Goal: Check status: Check status

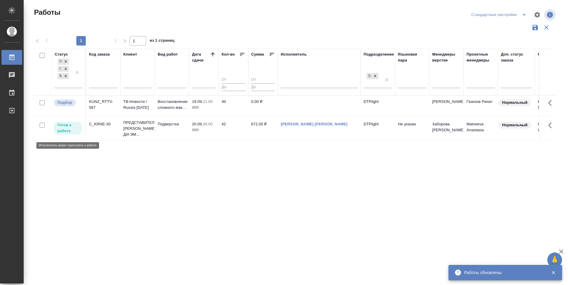
click at [64, 132] on p "Готов к работе" at bounding box center [67, 128] width 21 height 12
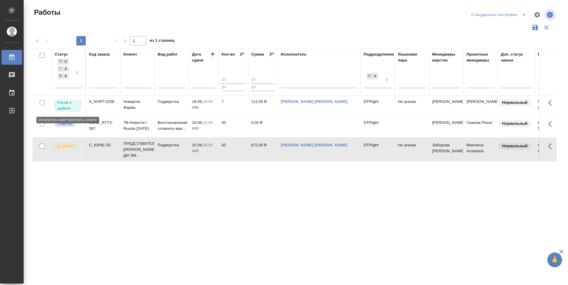
click at [72, 103] on p "Готов к работе" at bounding box center [67, 106] width 21 height 12
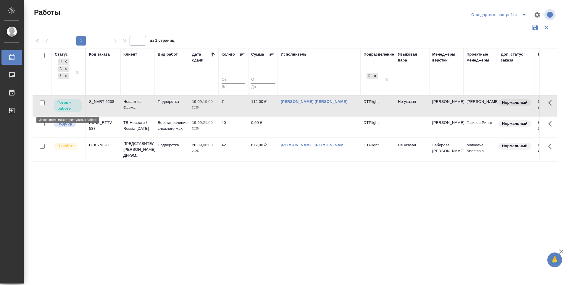
click at [72, 103] on p "Готов к работе" at bounding box center [67, 106] width 21 height 12
click at [74, 84] on div at bounding box center [77, 72] width 11 height 30
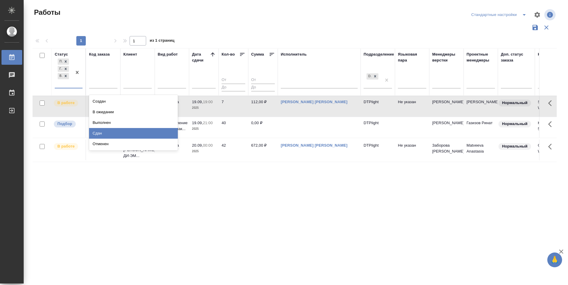
click at [98, 133] on div "Сдан" at bounding box center [133, 133] width 89 height 11
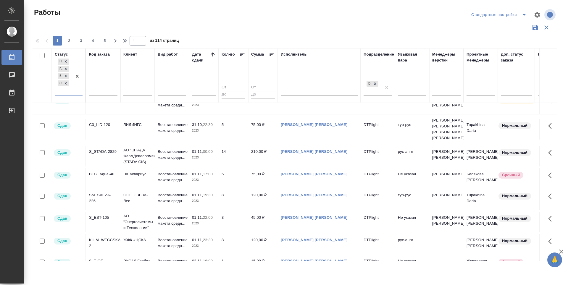
scroll to position [106, 0]
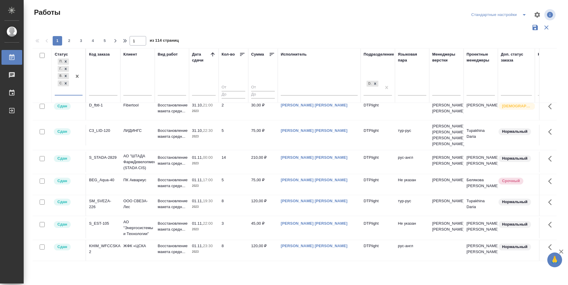
click at [213, 53] on icon at bounding box center [213, 54] width 6 height 6
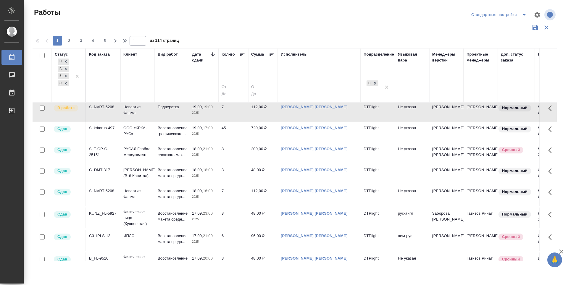
scroll to position [48, 0]
click at [63, 194] on p "Сдан" at bounding box center [62, 191] width 10 height 6
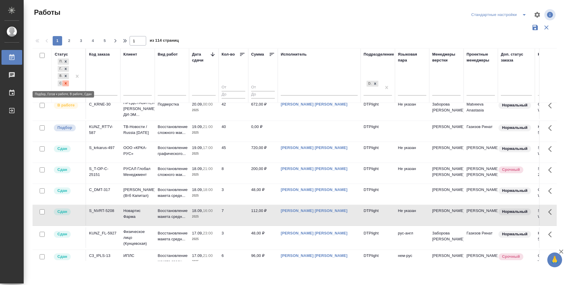
click at [66, 83] on icon at bounding box center [66, 83] width 4 height 4
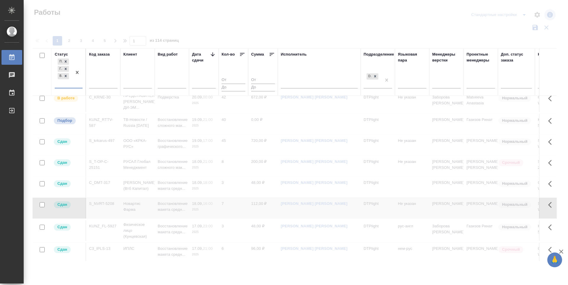
scroll to position [41, 0]
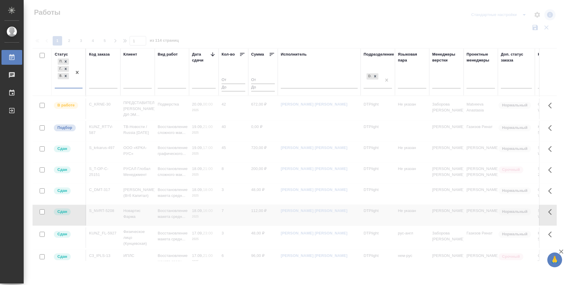
click at [213, 54] on icon at bounding box center [213, 54] width 4 height 4
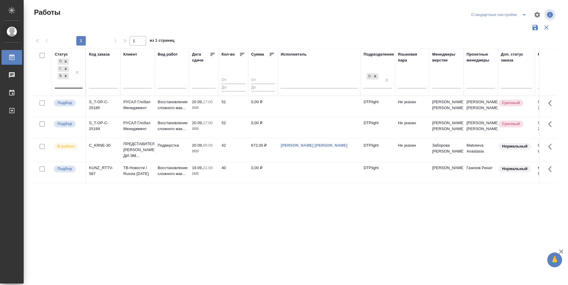
scroll to position [0, 0]
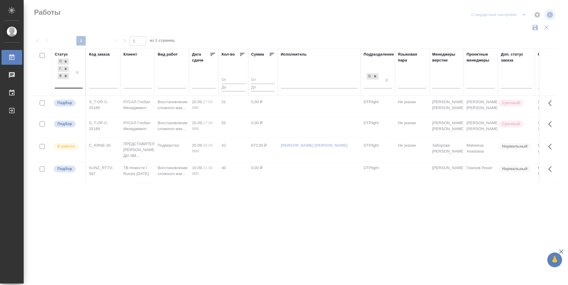
click at [213, 55] on icon at bounding box center [213, 54] width 6 height 6
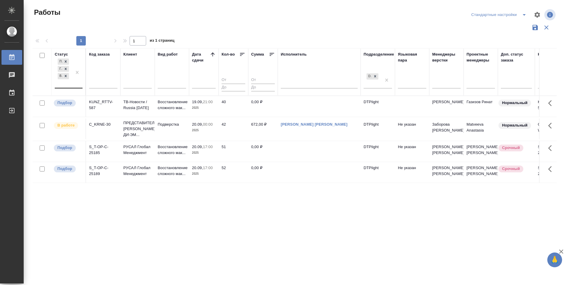
click at [209, 226] on div "Статус Подбор Готов к работе В работе Код заказа Клиент Вид работ Дата сдачи Ко…" at bounding box center [295, 154] width 524 height 213
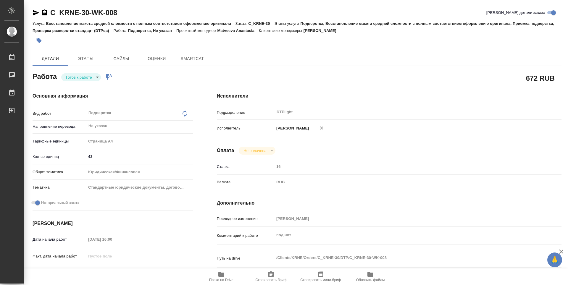
type textarea "x"
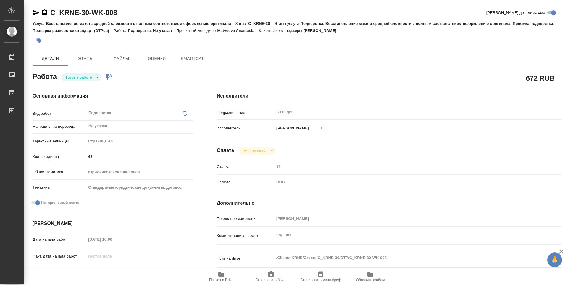
type textarea "x"
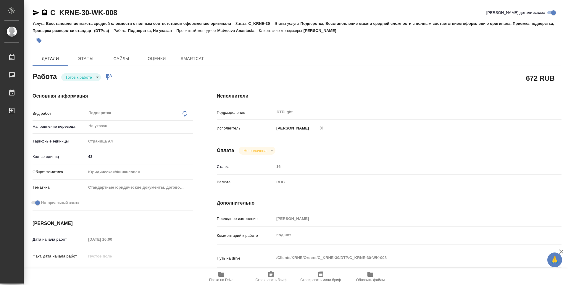
type textarea "x"
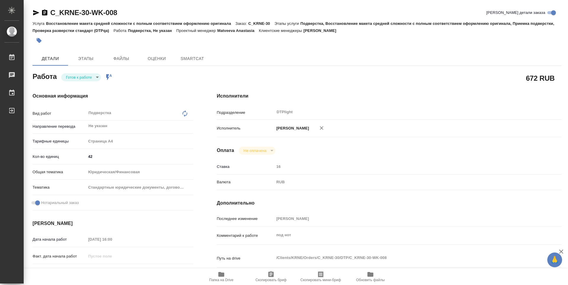
type textarea "x"
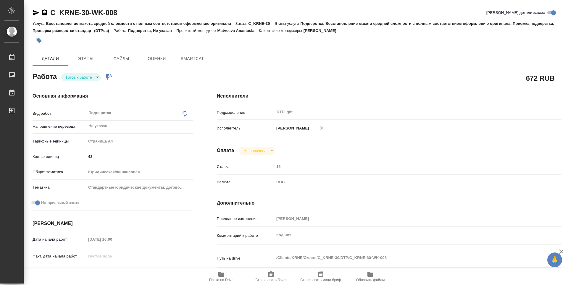
type textarea "x"
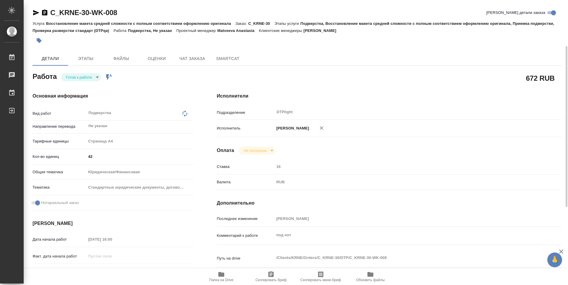
type textarea "x"
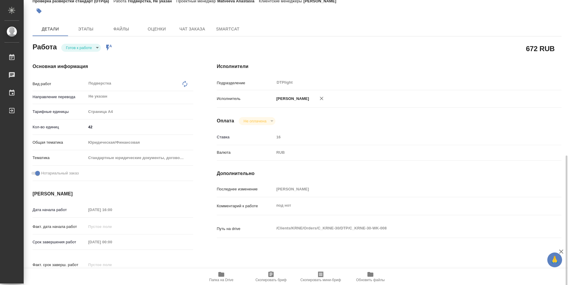
scroll to position [118, 0]
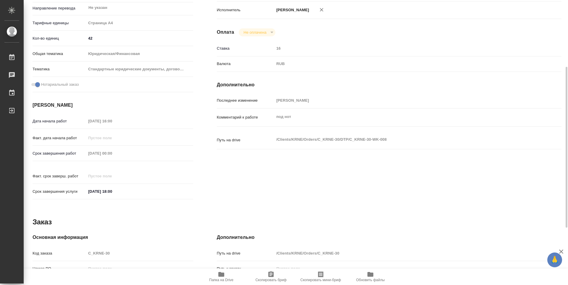
type textarea "x"
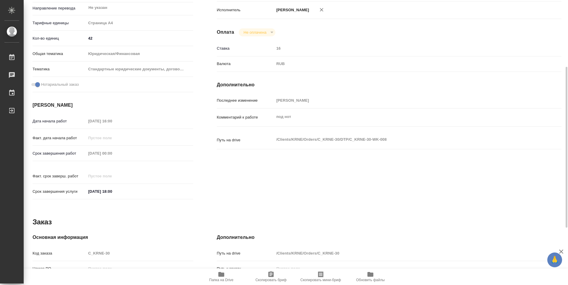
click at [217, 273] on span "Папка на Drive" at bounding box center [221, 276] width 43 height 11
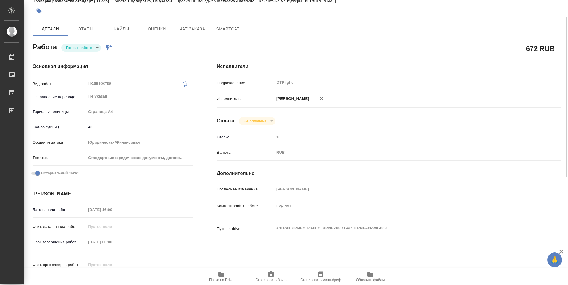
scroll to position [0, 0]
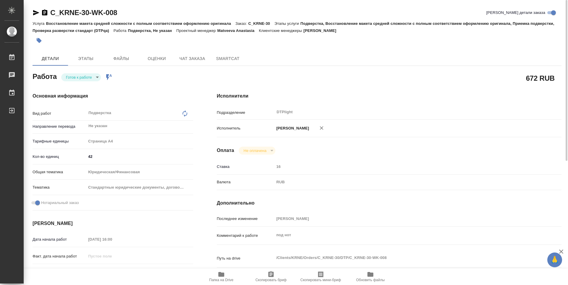
click at [82, 75] on body "🙏 .cls-1 fill:#fff; AWATERA Zubakova Viktoriya Работы 0 Чаты График Выйти C_KRN…" at bounding box center [284, 142] width 568 height 285
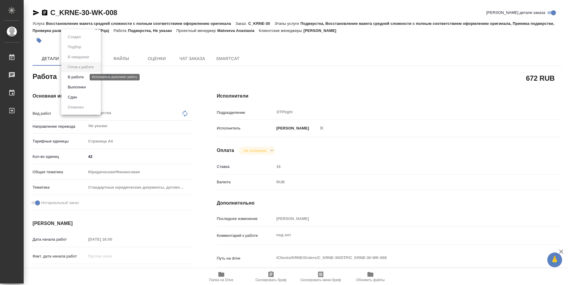
click at [84, 77] on button "В работе" at bounding box center [76, 77] width 20 height 7
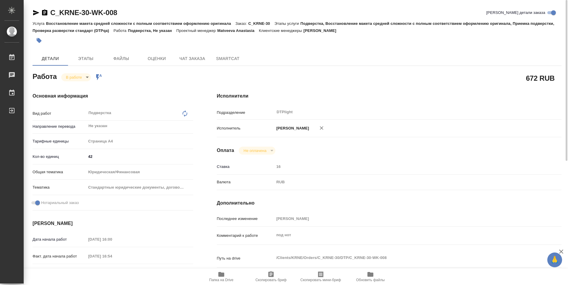
type textarea "x"
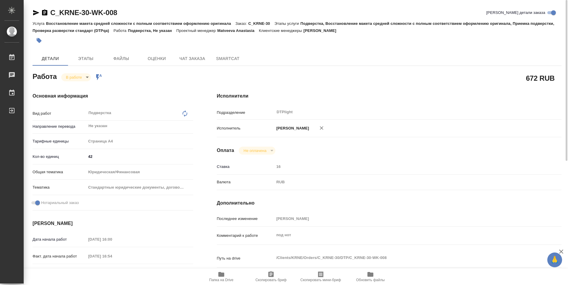
type textarea "x"
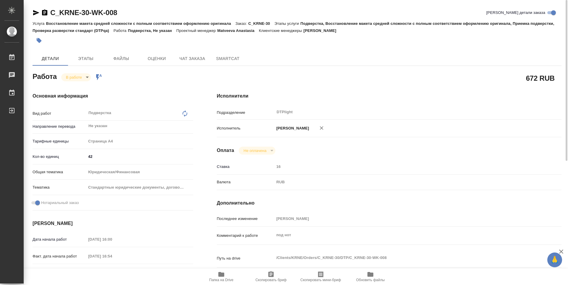
type textarea "x"
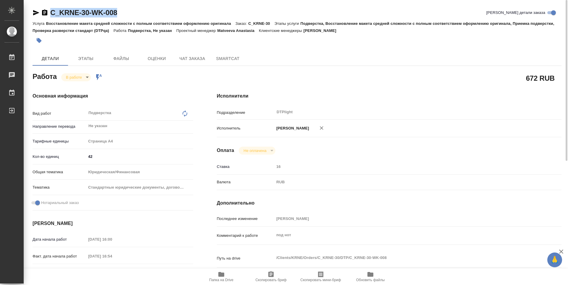
type textarea "x"
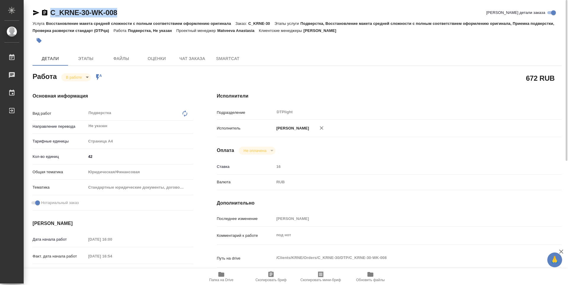
drag, startPoint x: 131, startPoint y: 11, endPoint x: 52, endPoint y: 14, distance: 79.0
click at [52, 14] on div "C_KRNE-30-WK-008 Кратко детали заказа" at bounding box center [297, 12] width 529 height 9
copy link "C_KRNE-30-WK-008"
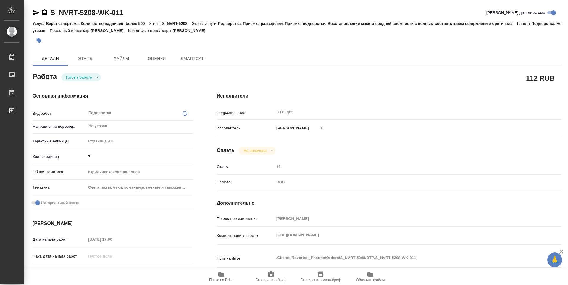
type textarea "x"
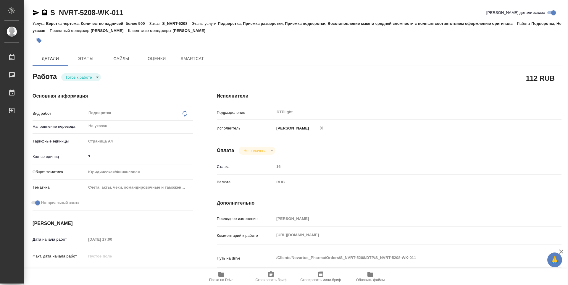
type textarea "x"
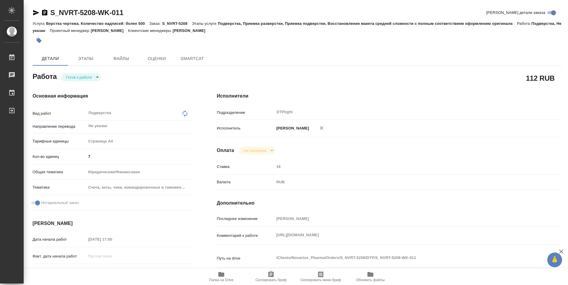
type textarea "x"
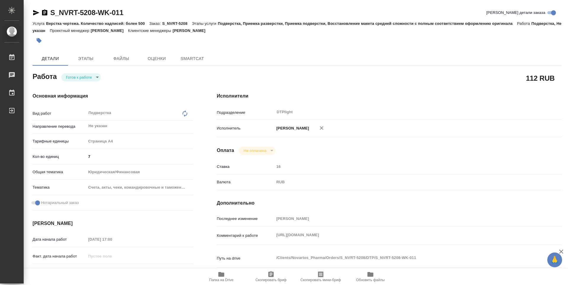
type textarea "x"
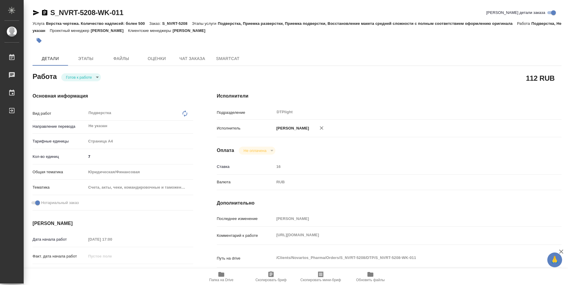
type textarea "x"
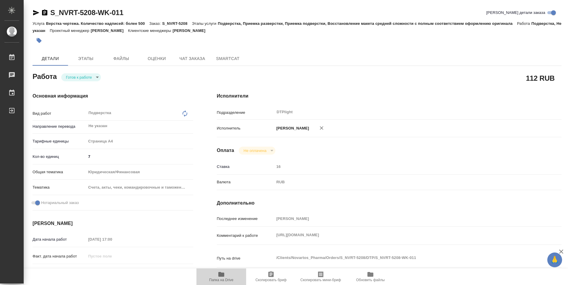
click at [221, 275] on icon "button" at bounding box center [221, 274] width 6 height 5
type textarea "x"
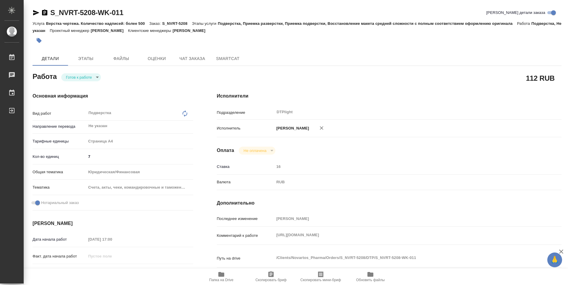
type textarea "x"
drag, startPoint x: 138, startPoint y: 12, endPoint x: 47, endPoint y: 13, distance: 91.4
click at [47, 13] on div "S_NVRT-5208-WK-011 Кратко детали заказа" at bounding box center [297, 12] width 529 height 9
copy link "S_NVRT-5208-WK-011"
click at [80, 75] on body "🙏 .cls-1 fill:#fff; AWATERA Zubakova Viktoriya Работы 0 Чаты График Выйти S_NVR…" at bounding box center [284, 142] width 568 height 285
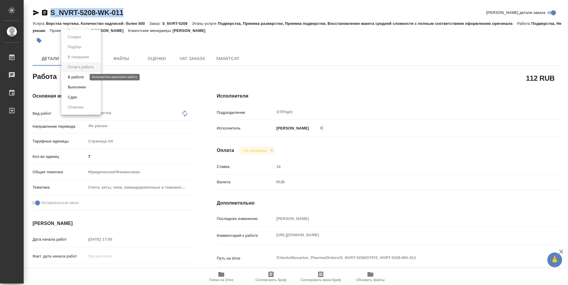
click at [81, 77] on button "В работе" at bounding box center [76, 77] width 20 height 7
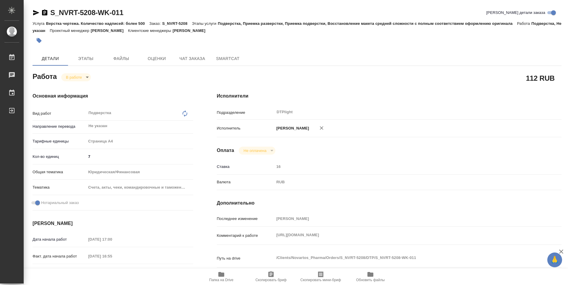
type textarea "x"
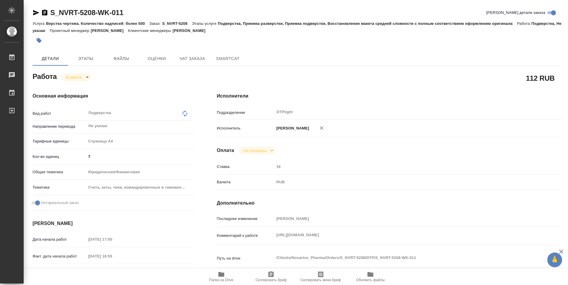
type textarea "x"
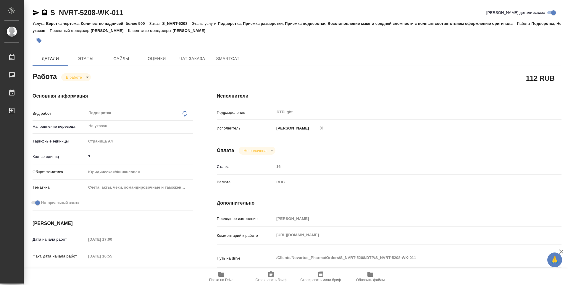
type textarea "x"
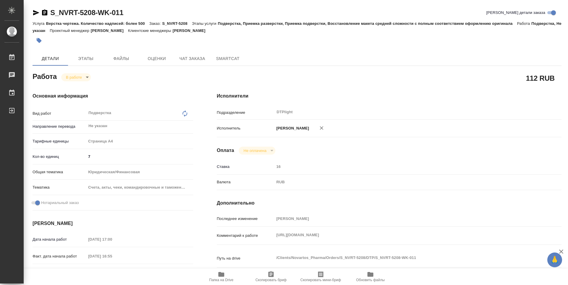
type textarea "x"
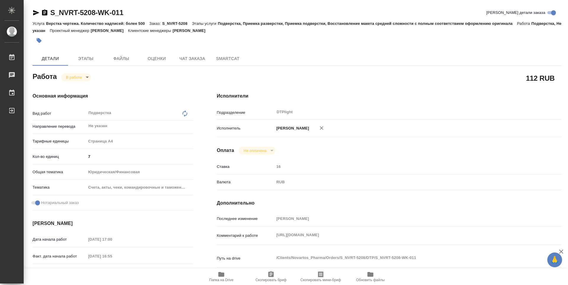
type textarea "x"
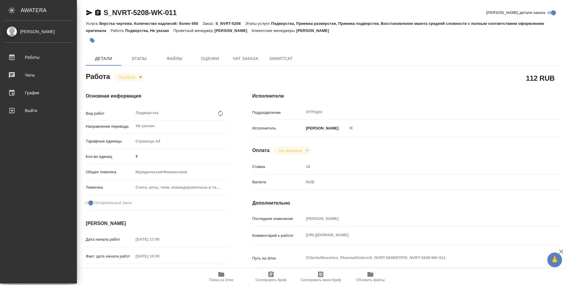
type textarea "x"
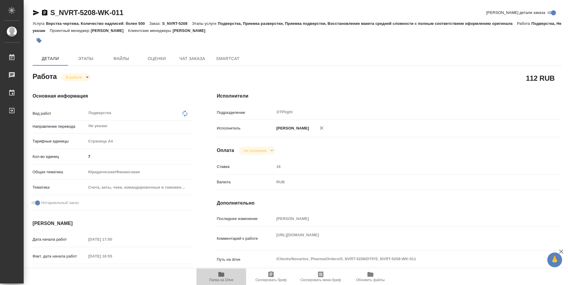
click at [225, 275] on span "Папка на Drive" at bounding box center [221, 276] width 43 height 11
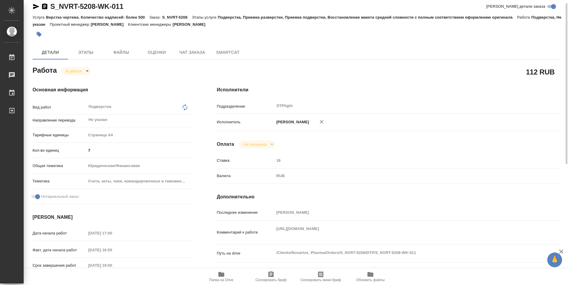
scroll to position [3, 0]
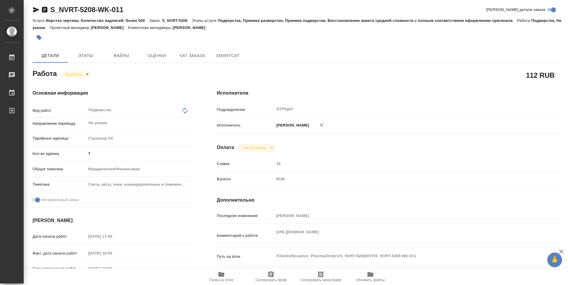
click at [82, 76] on body "🙏 .cls-1 fill:#fff; AWATERA Zubakova Viktoriya Работы 0 Чаты График Выйти S_NVR…" at bounding box center [284, 142] width 568 height 285
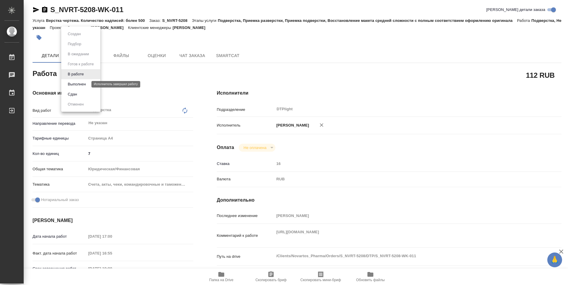
click at [81, 83] on button "Выполнен" at bounding box center [77, 84] width 22 height 7
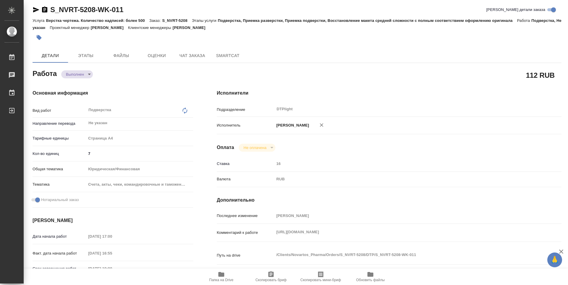
type textarea "x"
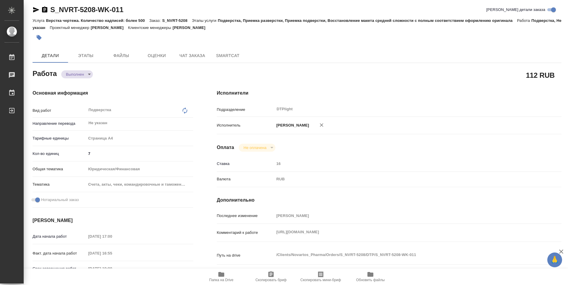
type textarea "x"
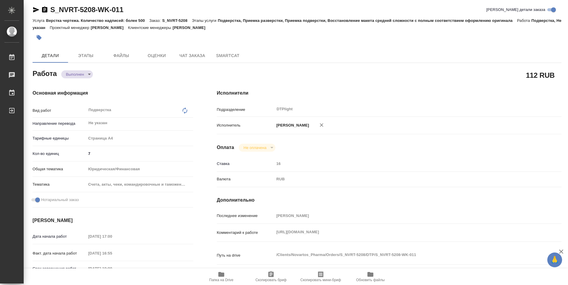
type textarea "x"
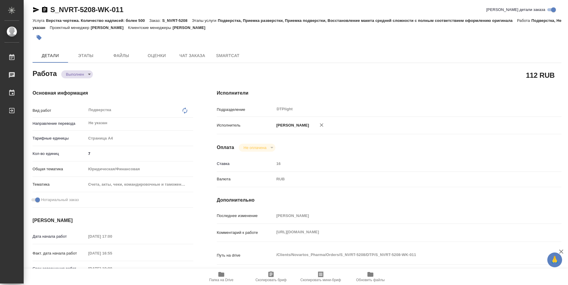
type textarea "x"
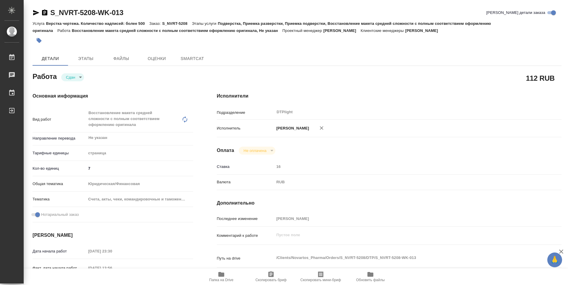
type textarea "x"
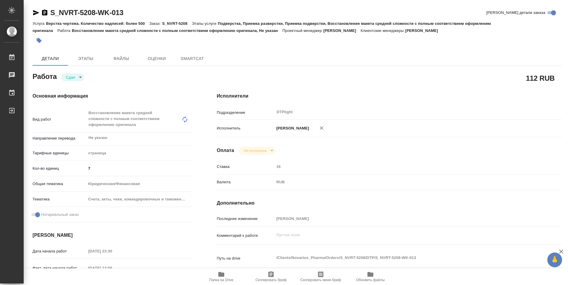
type textarea "x"
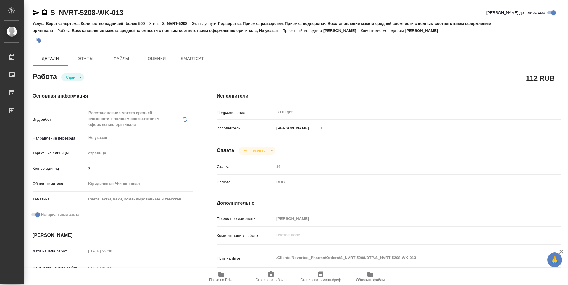
type textarea "x"
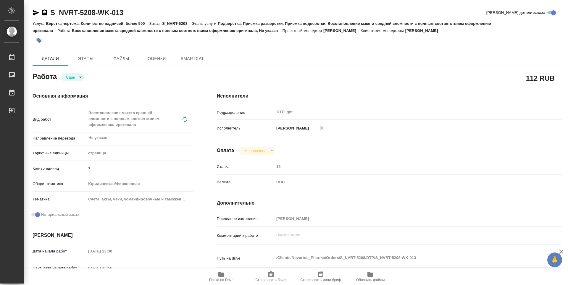
type textarea "x"
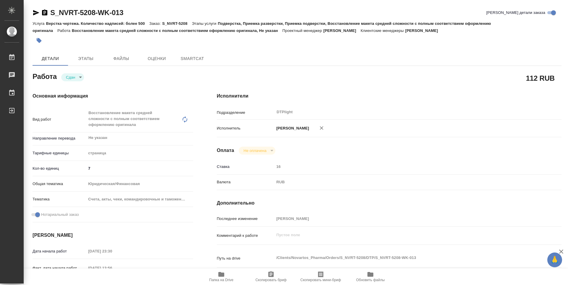
type textarea "x"
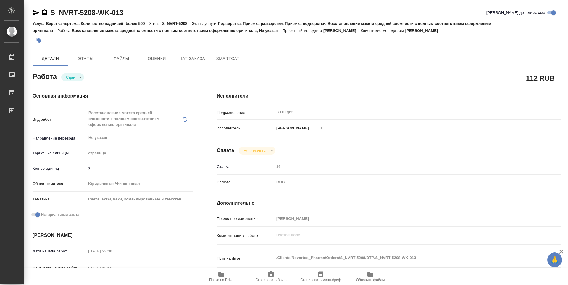
type textarea "x"
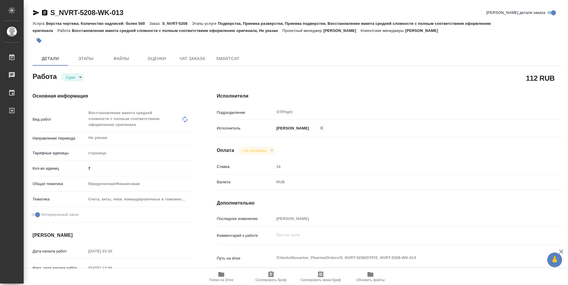
type textarea "x"
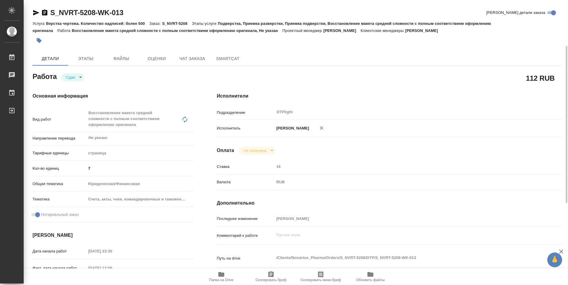
scroll to position [30, 0]
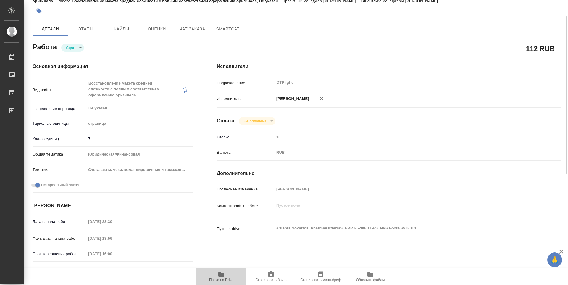
click at [224, 275] on icon "button" at bounding box center [221, 274] width 6 height 5
